Goal: Register for event/course

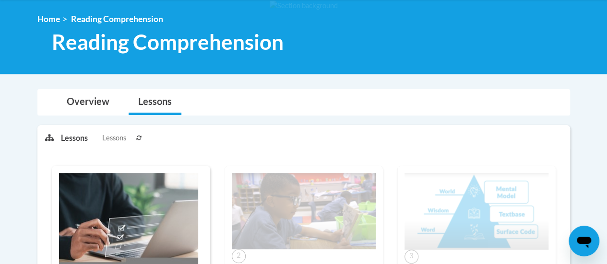
scroll to position [123, 0]
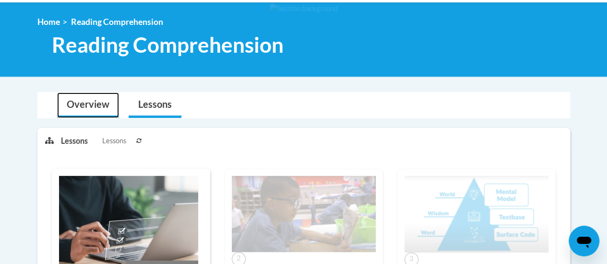
click at [99, 108] on link "Overview" at bounding box center [88, 105] width 62 height 25
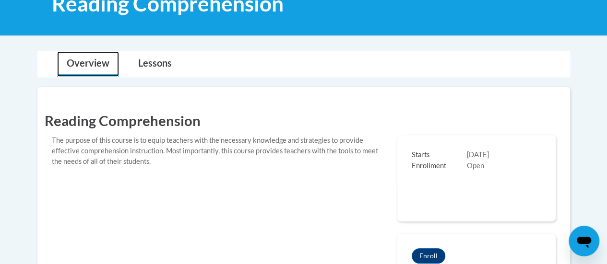
scroll to position [0, 0]
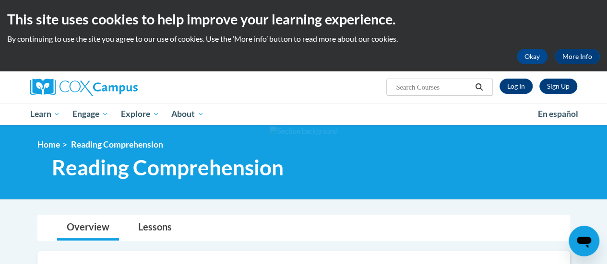
click at [435, 81] on span "Search Search..." at bounding box center [439, 87] width 106 height 17
click at [436, 84] on input "Search..." at bounding box center [433, 88] width 77 height 12
type input "RTI"
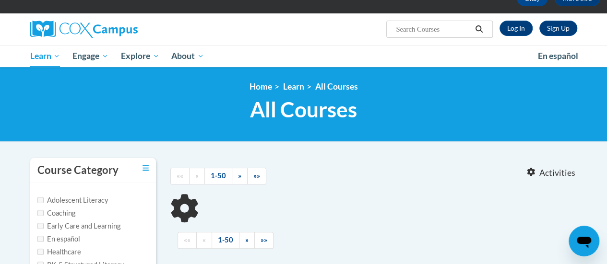
scroll to position [104, 0]
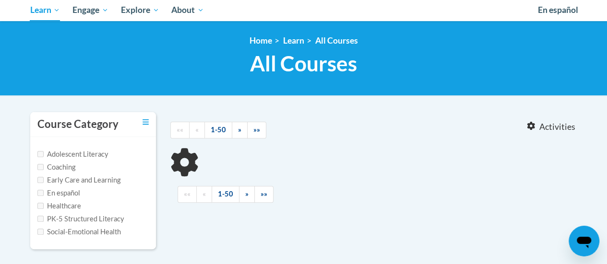
type input "RTI"
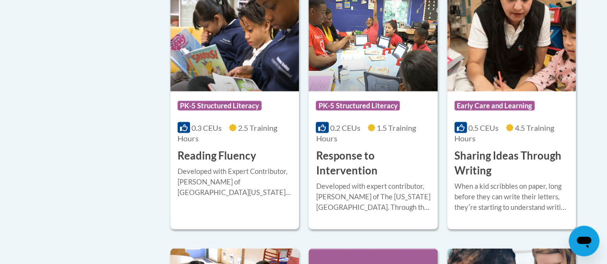
scroll to position [831, 0]
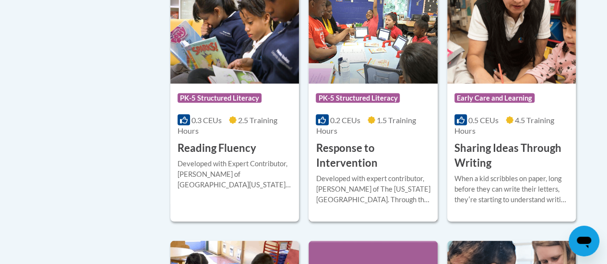
click at [368, 31] on img at bounding box center [373, 35] width 129 height 98
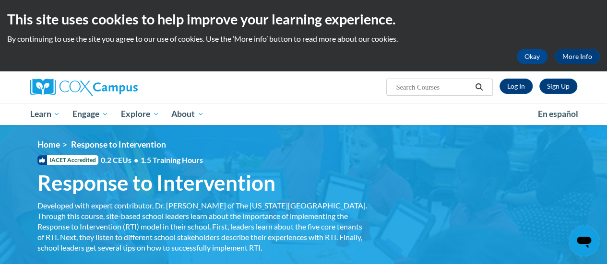
click at [402, 139] on img at bounding box center [303, 198] width 607 height 147
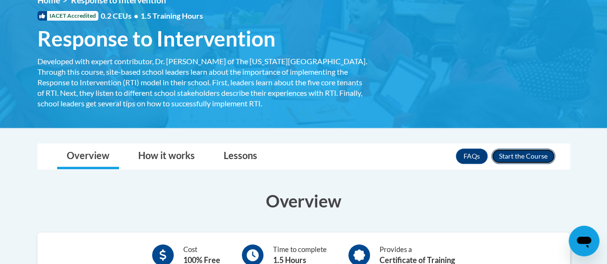
click at [513, 150] on button "Enroll" at bounding box center [523, 156] width 64 height 15
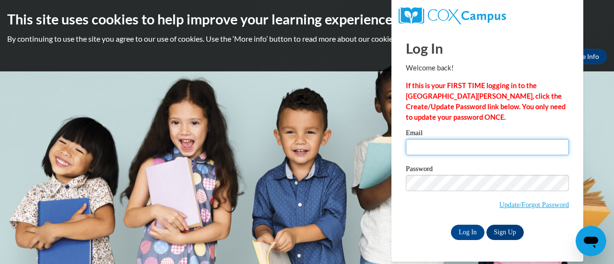
drag, startPoint x: 0, startPoint y: 0, endPoint x: 513, endPoint y: 150, distance: 534.5
click at [513, 150] on input "Email" at bounding box center [487, 147] width 163 height 16
type input "youngse@fortschools.org"
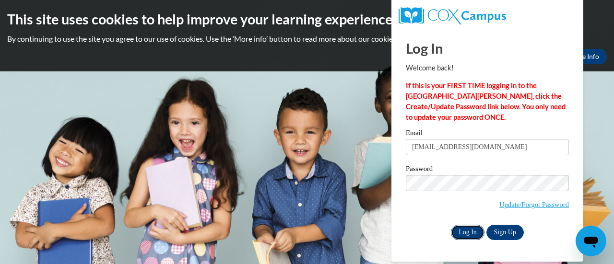
click at [472, 229] on input "Log In" at bounding box center [468, 232] width 34 height 15
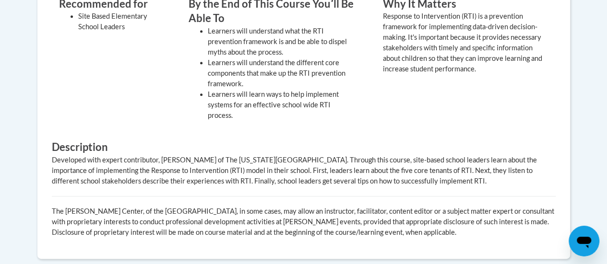
scroll to position [206, 0]
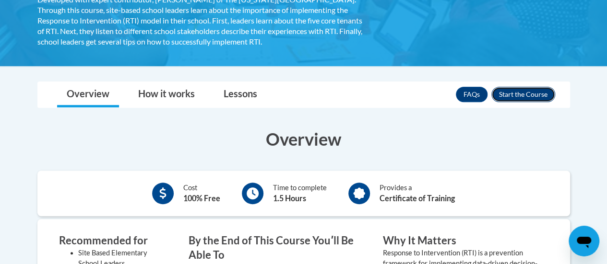
click at [527, 95] on button "Enroll" at bounding box center [523, 94] width 64 height 15
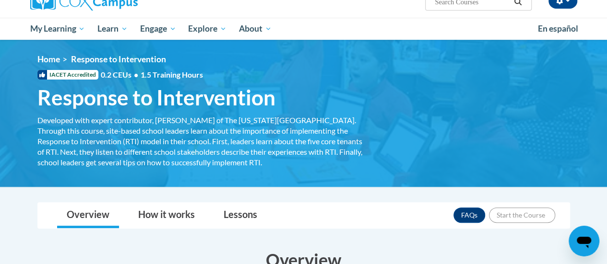
scroll to position [105, 0]
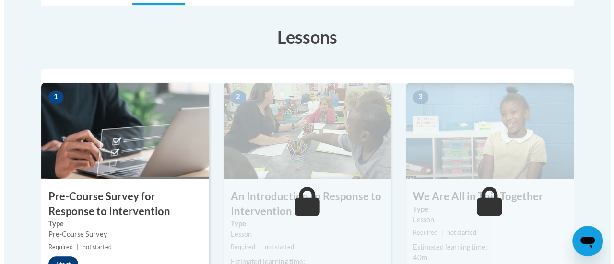
scroll to position [343, 0]
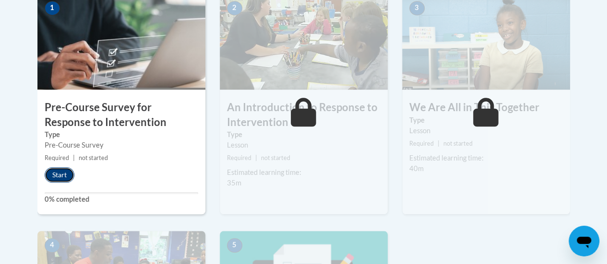
click at [64, 171] on button "Start" at bounding box center [60, 175] width 30 height 15
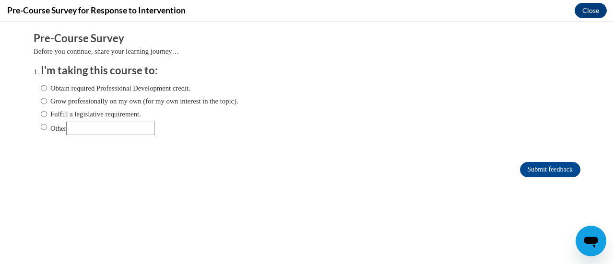
scroll to position [0, 0]
click at [41, 132] on label "Other" at bounding box center [98, 128] width 114 height 13
click at [41, 132] on input "Other" at bounding box center [44, 127] width 6 height 11
radio input "true"
click at [536, 167] on input "Submit feedback" at bounding box center [550, 169] width 60 height 15
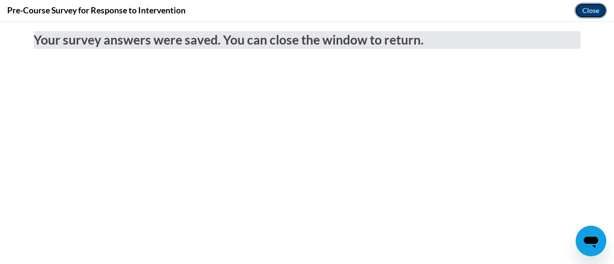
click at [600, 16] on button "Close" at bounding box center [591, 10] width 32 height 15
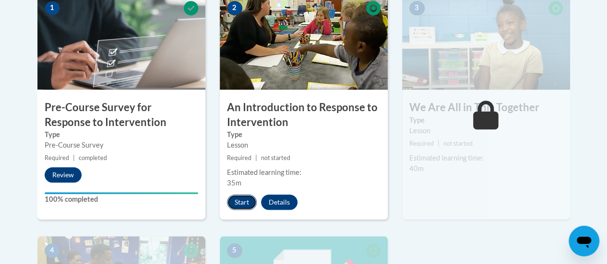
click at [243, 199] on button "Start" at bounding box center [242, 202] width 30 height 15
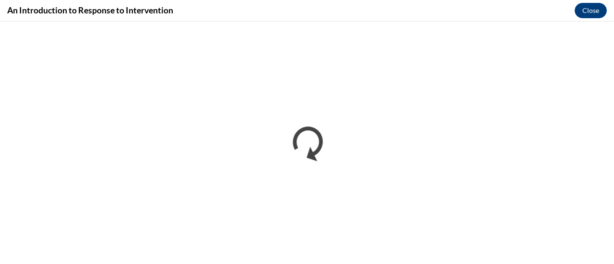
click at [271, 12] on div "An Introduction to Response to Intervention Close" at bounding box center [307, 11] width 614 height 22
